Goal: Transaction & Acquisition: Purchase product/service

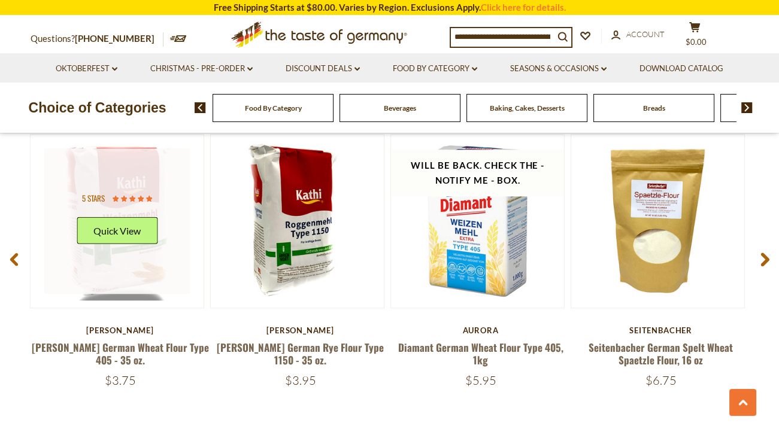
scroll to position [1588, 0]
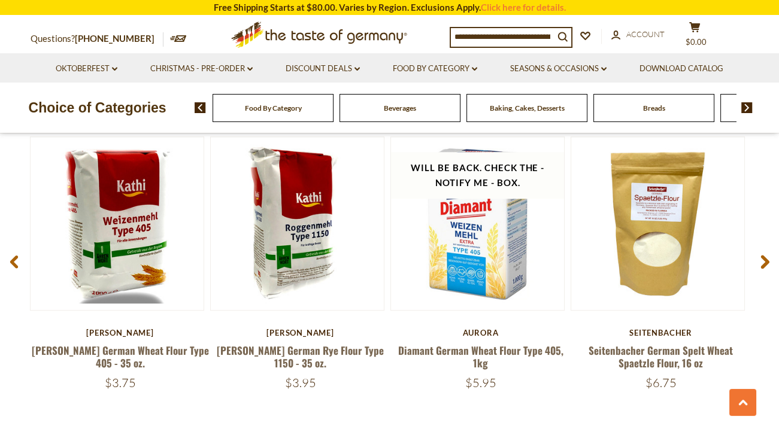
click at [643, 111] on span "Breads" at bounding box center [654, 108] width 22 height 9
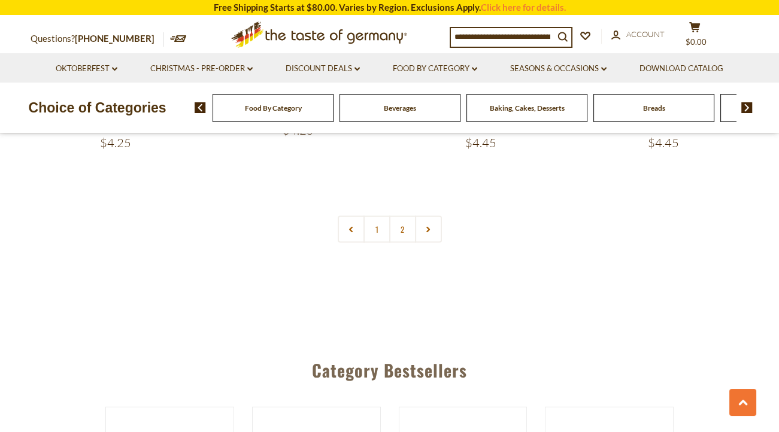
scroll to position [2864, 0]
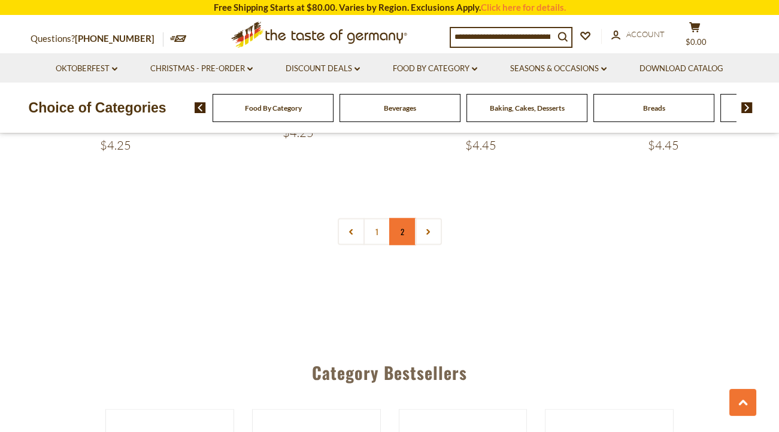
click at [404, 219] on link "2" at bounding box center [402, 231] width 27 height 27
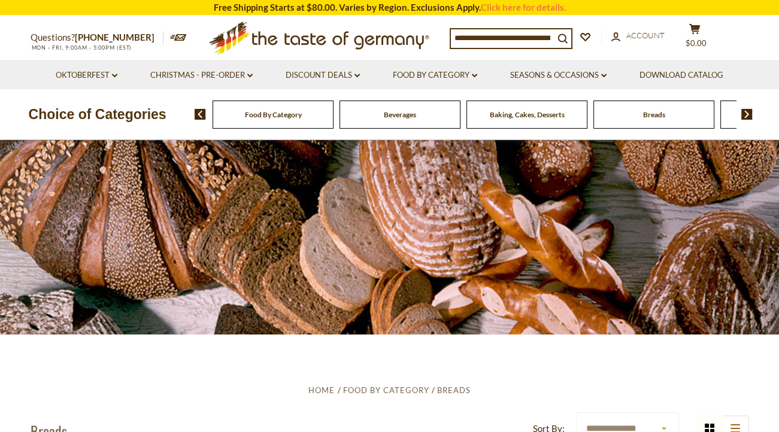
scroll to position [0, 0]
click at [344, 37] on icon at bounding box center [318, 36] width 220 height 28
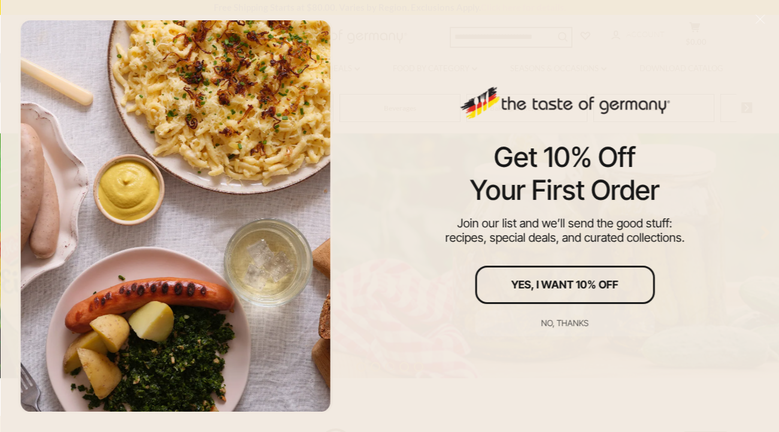
scroll to position [136, 0]
click at [263, 300] on div at bounding box center [175, 216] width 314 height 396
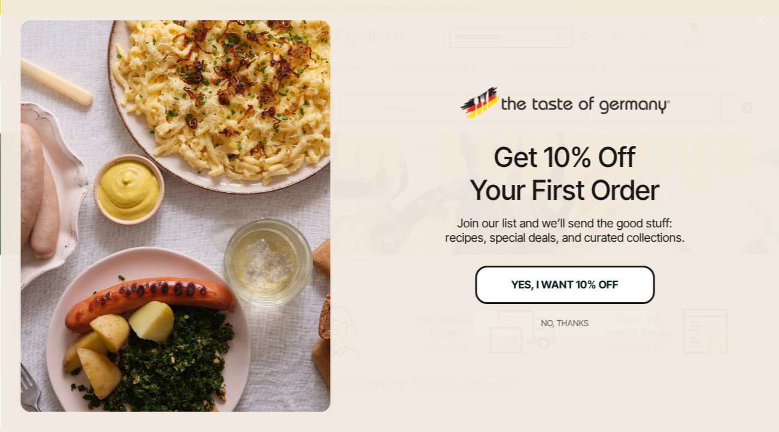
click at [522, 279] on div "Yes, I Want 10% Off" at bounding box center [564, 284] width 107 height 11
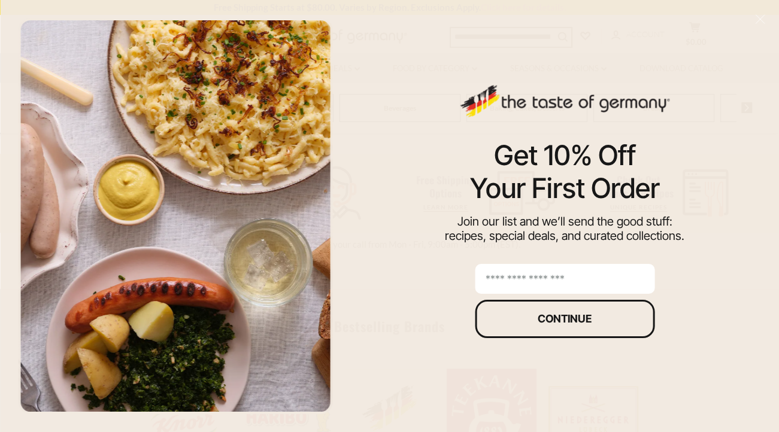
scroll to position [371, 0]
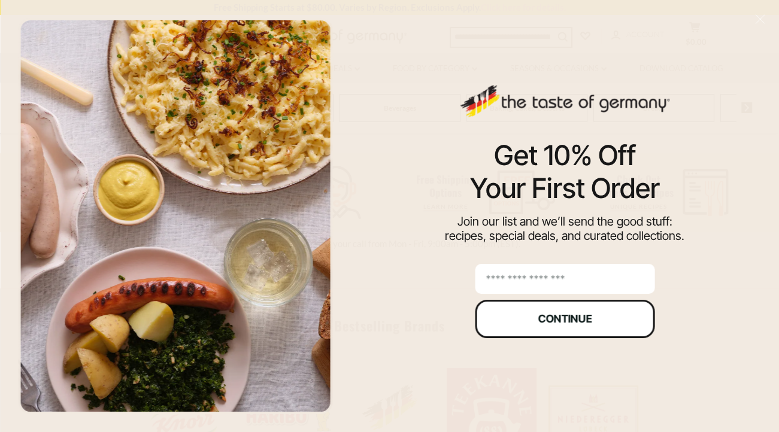
click at [520, 311] on button "Continue" at bounding box center [565, 319] width 180 height 38
